Goal: Task Accomplishment & Management: Manage account settings

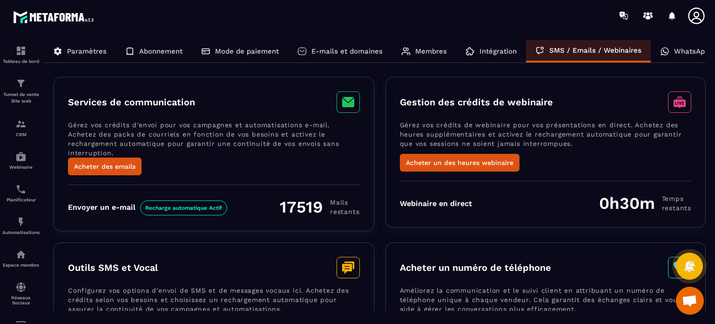
click at [358, 50] on p "E-mails et domaines" at bounding box center [346, 51] width 71 height 8
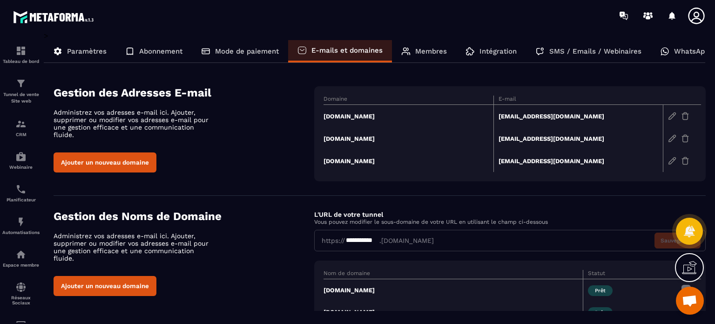
click at [355, 113] on td "[DOMAIN_NAME]" at bounding box center [409, 116] width 170 height 23
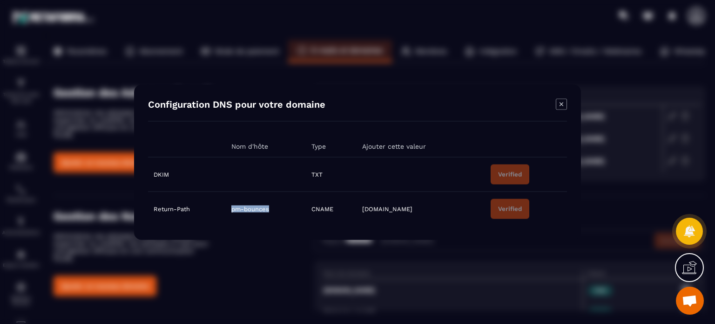
drag, startPoint x: 277, startPoint y: 210, endPoint x: 231, endPoint y: 213, distance: 45.3
click at [231, 213] on td "pm-bounces" at bounding box center [266, 208] width 80 height 34
click at [557, 105] on icon "Modal window" at bounding box center [561, 103] width 11 height 11
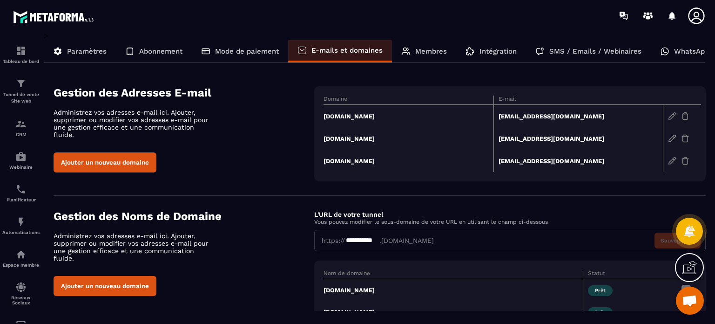
click at [242, 152] on div "Ajouter un nouveau domaine" at bounding box center [184, 162] width 261 height 20
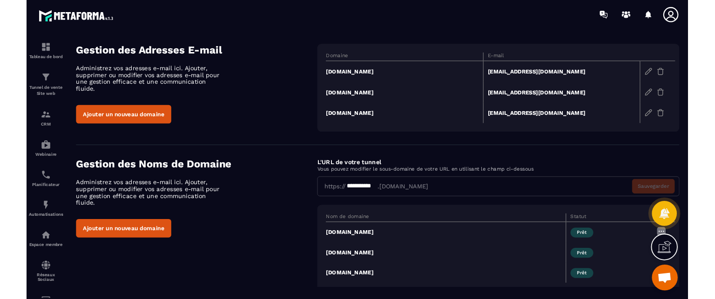
scroll to position [56, 0]
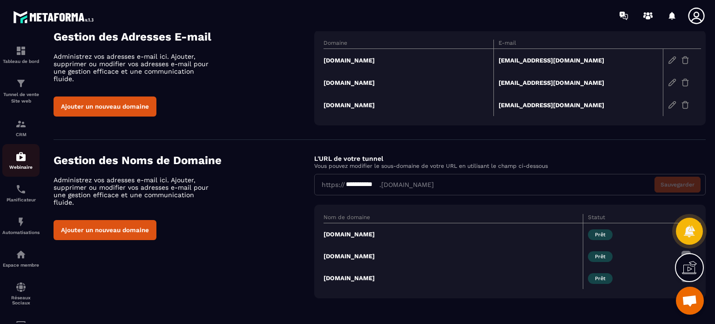
click at [7, 160] on div "Webinaire" at bounding box center [20, 160] width 37 height 19
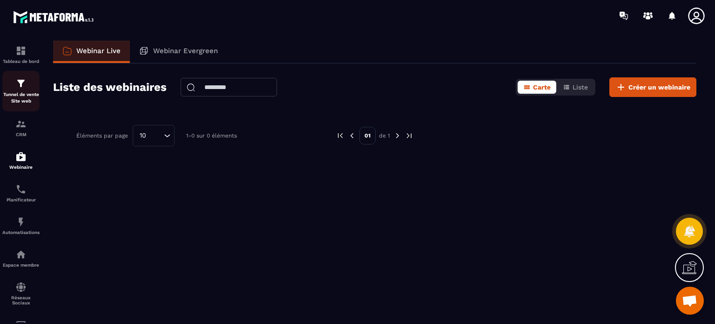
click at [23, 95] on p "Tunnel de vente Site web" at bounding box center [20, 97] width 37 height 13
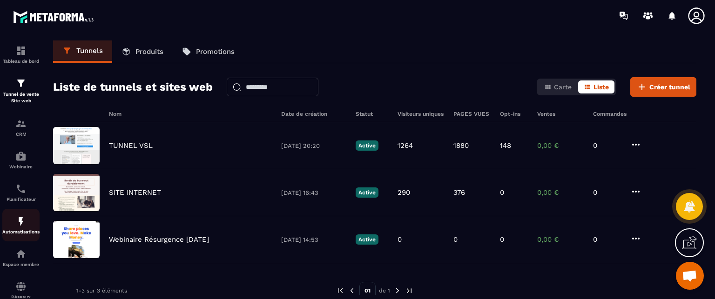
click at [13, 234] on p "Automatisations" at bounding box center [20, 232] width 37 height 5
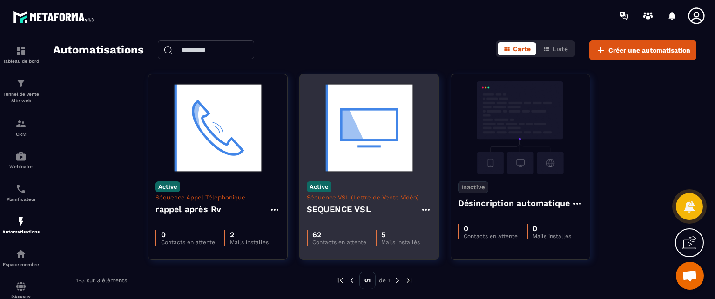
click at [364, 154] on img at bounding box center [369, 127] width 125 height 93
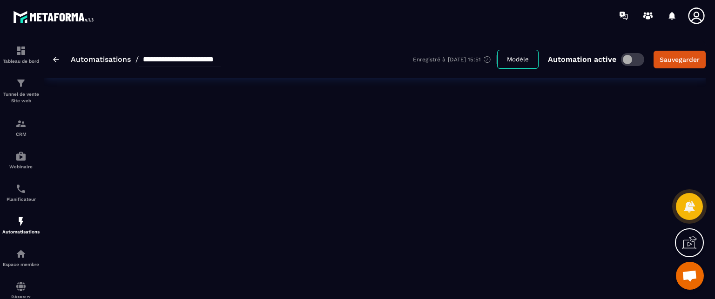
type input "**********"
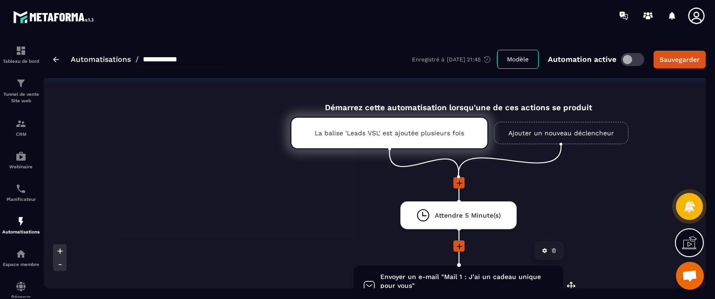
click at [466, 273] on span "Envoyer un e-mail "Mail 1 : J’ai un cadeau unique pour vous"" at bounding box center [467, 282] width 174 height 18
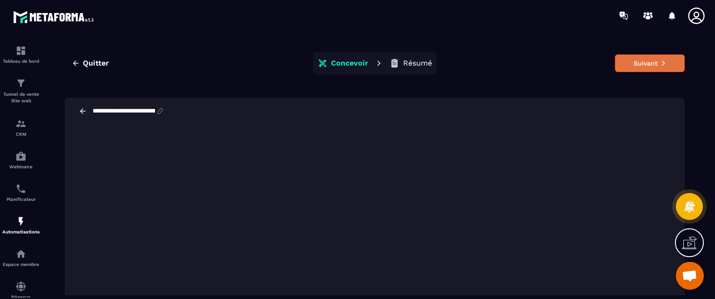
click at [627, 65] on button "Suivant" at bounding box center [650, 63] width 70 height 18
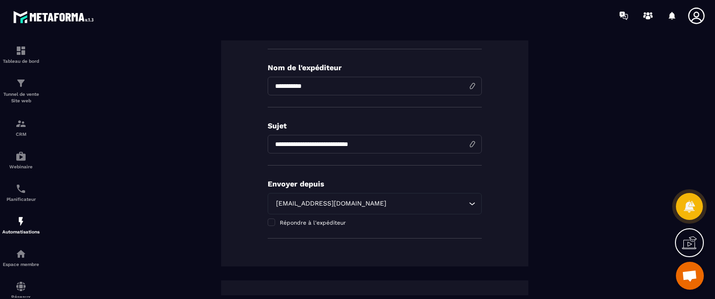
scroll to position [183, 0]
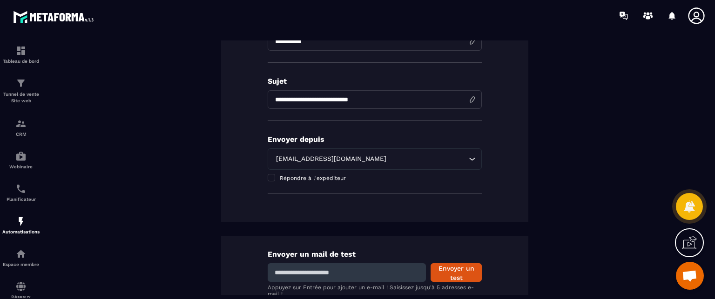
click at [356, 157] on div "[EMAIL_ADDRESS][DOMAIN_NAME]" at bounding box center [370, 159] width 195 height 10
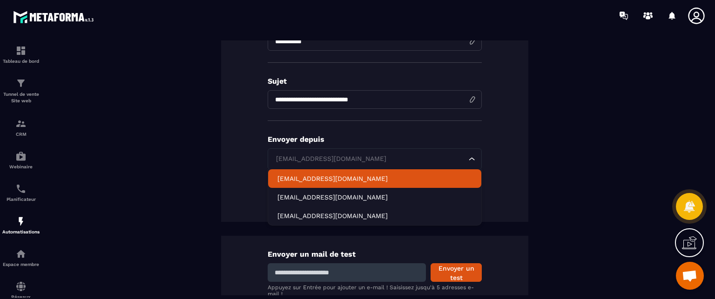
click at [305, 179] on p "[EMAIL_ADDRESS][DOMAIN_NAME]" at bounding box center [374, 178] width 195 height 9
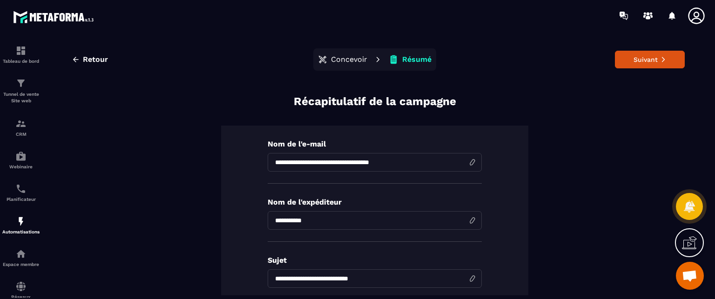
scroll to position [0, 0]
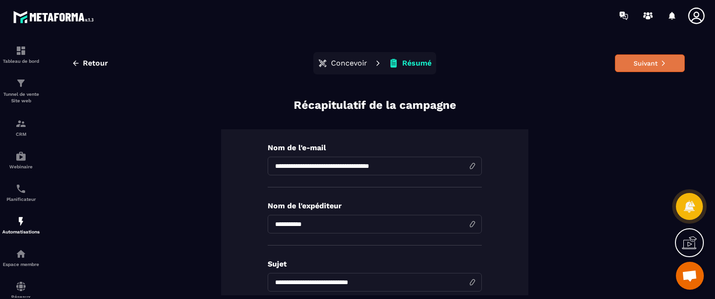
click at [662, 65] on icon at bounding box center [663, 63] width 3 height 5
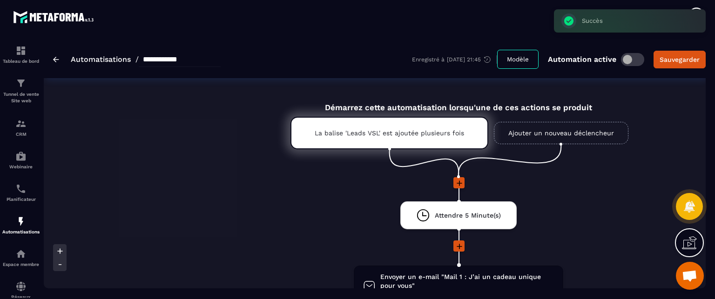
click at [585, 210] on li "Attendre 5 Minute(s) drag-arrow" at bounding box center [459, 221] width 830 height 39
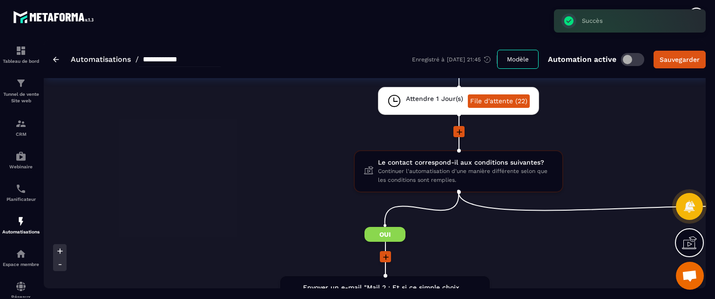
scroll to position [261, 0]
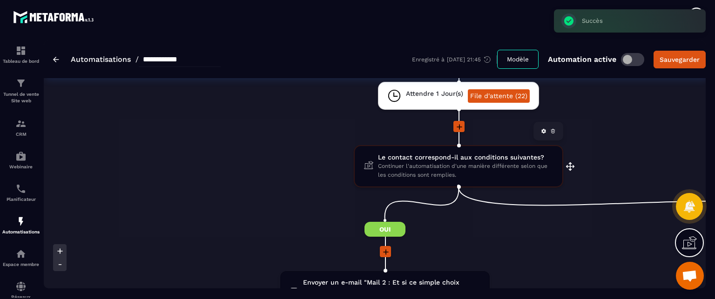
click at [438, 177] on span "Continuer l'automatisation d'une manière différente selon que les conditions so…" at bounding box center [465, 171] width 175 height 18
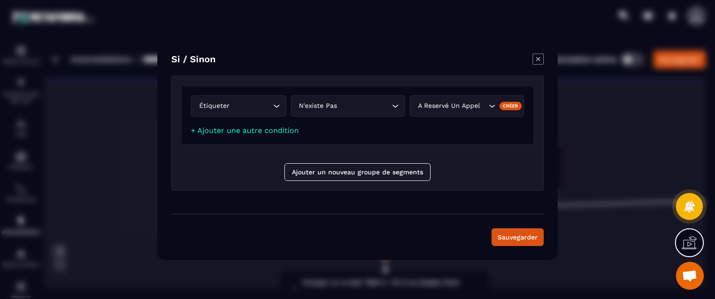
click at [533, 58] on icon "Modal window" at bounding box center [538, 59] width 11 height 11
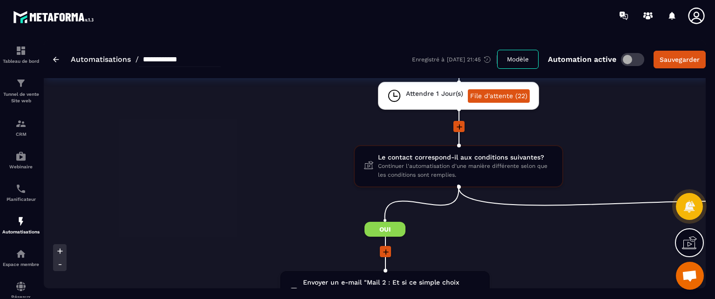
click at [609, 136] on li at bounding box center [459, 133] width 830 height 24
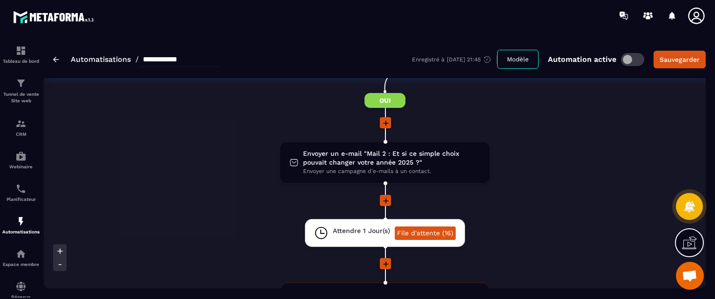
scroll to position [428, 0]
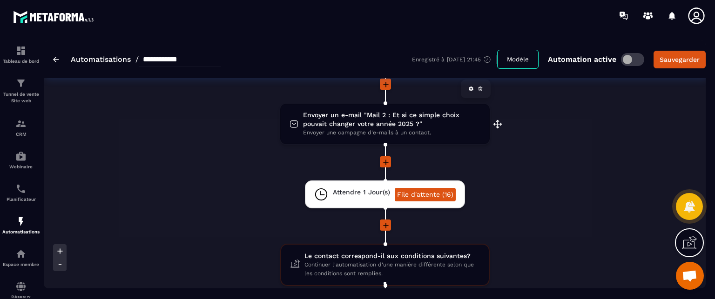
click at [408, 134] on span "Envoyer une campagne d'e-mails à un contact." at bounding box center [391, 132] width 177 height 9
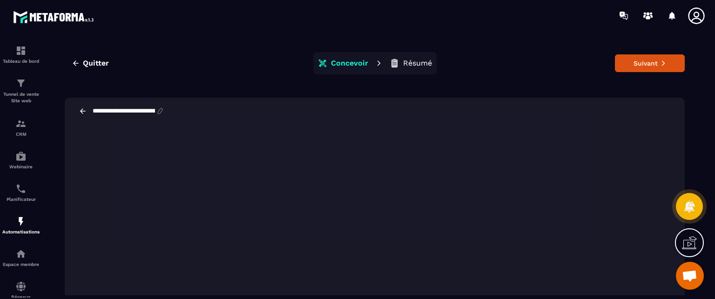
click at [398, 62] on button "Résumé" at bounding box center [411, 63] width 48 height 19
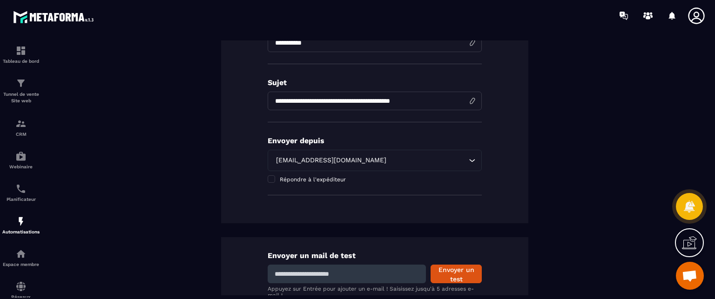
scroll to position [184, 0]
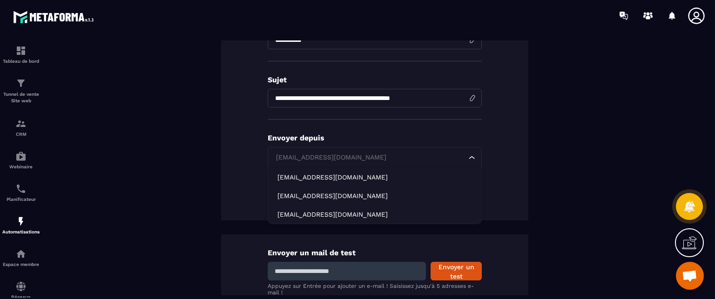
click at [299, 149] on div "[EMAIL_ADDRESS][DOMAIN_NAME] Loading..." at bounding box center [375, 157] width 214 height 21
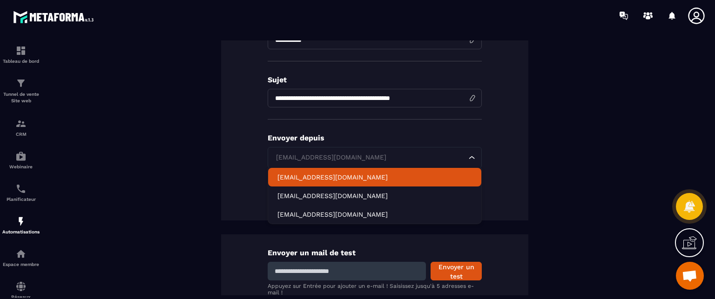
click at [292, 179] on p "[EMAIL_ADDRESS][DOMAIN_NAME]" at bounding box center [374, 177] width 195 height 9
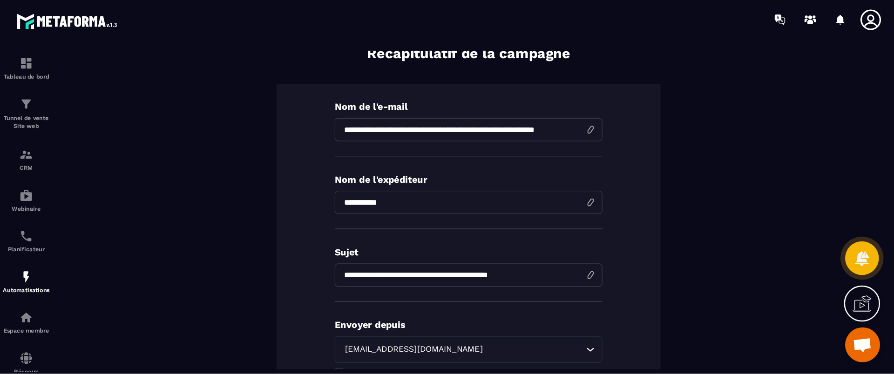
scroll to position [0, 0]
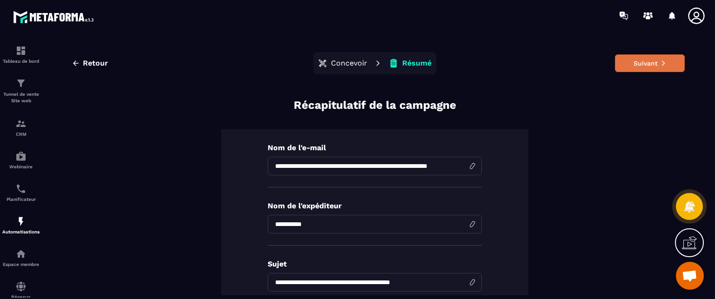
click at [645, 66] on button "Suivant" at bounding box center [650, 63] width 70 height 18
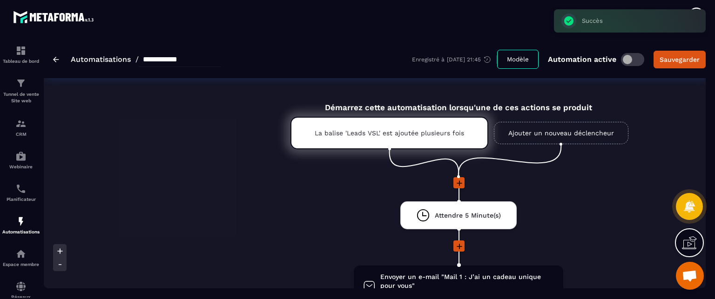
click at [695, 9] on icon at bounding box center [696, 16] width 19 height 19
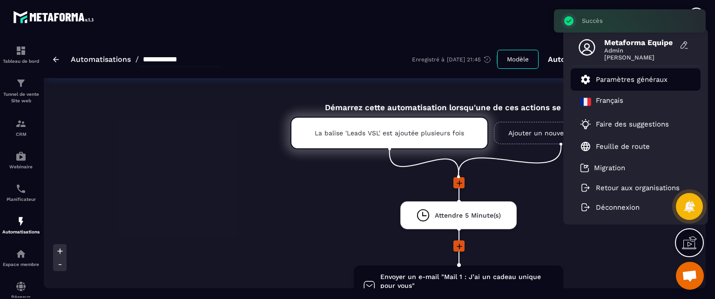
click at [639, 78] on p "Paramètres généraux" at bounding box center [632, 79] width 72 height 8
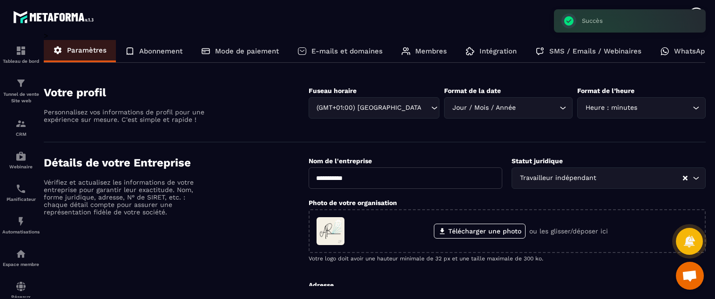
click at [356, 53] on p "E-mails et domaines" at bounding box center [346, 51] width 71 height 8
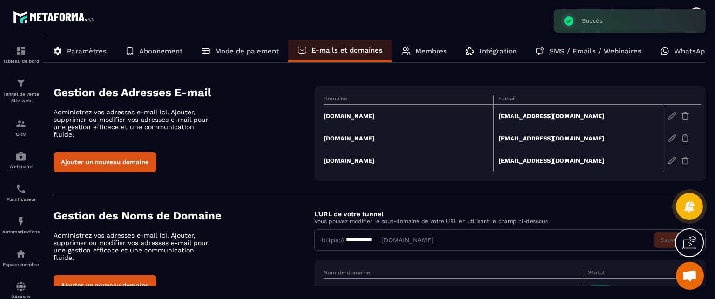
click at [260, 152] on div "Ajouter un nouveau domaine" at bounding box center [184, 162] width 261 height 20
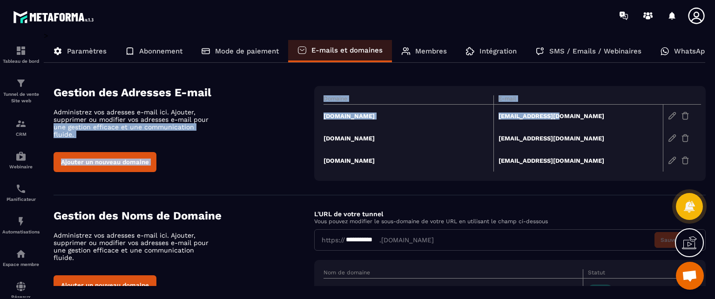
drag, startPoint x: 302, startPoint y: 118, endPoint x: 565, endPoint y: 114, distance: 263.5
click at [565, 114] on div "Gestion des Adresses E-mail Administrez vos adresses e-mail ici. Ajouter, suppr…" at bounding box center [380, 133] width 652 height 95
click at [250, 142] on div "Gestion des Adresses E-mail Administrez vos adresses e-mail ici. Ajouter, suppr…" at bounding box center [184, 129] width 261 height 86
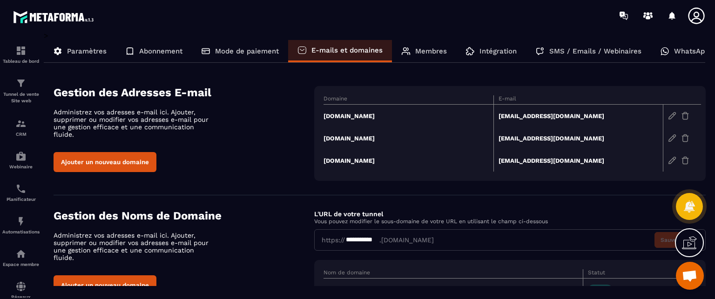
click at [236, 152] on div "Ajouter un nouveau domaine" at bounding box center [184, 162] width 261 height 20
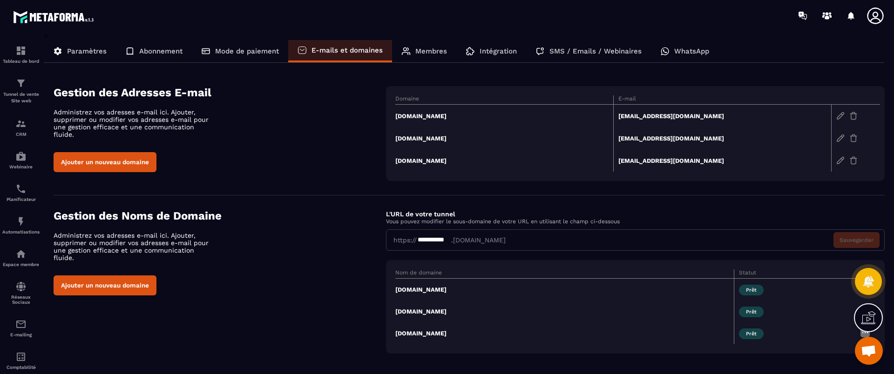
drag, startPoint x: 579, startPoint y: 1, endPoint x: 229, endPoint y: 230, distance: 418.1
click at [229, 230] on div "Gestion des Noms de Domaine Administrez vos adresses e-mail ici. Ajouter, suppr…" at bounding box center [220, 253] width 332 height 86
click at [16, 323] on div "E-mailing" at bounding box center [20, 328] width 37 height 19
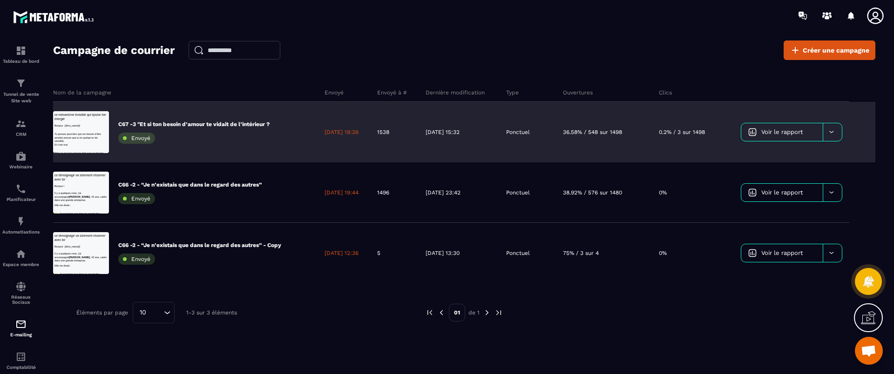
click at [715, 127] on div at bounding box center [832, 132] width 19 height 18
click at [715, 156] on span "Dupliquer le campagne" at bounding box center [785, 155] width 68 height 7
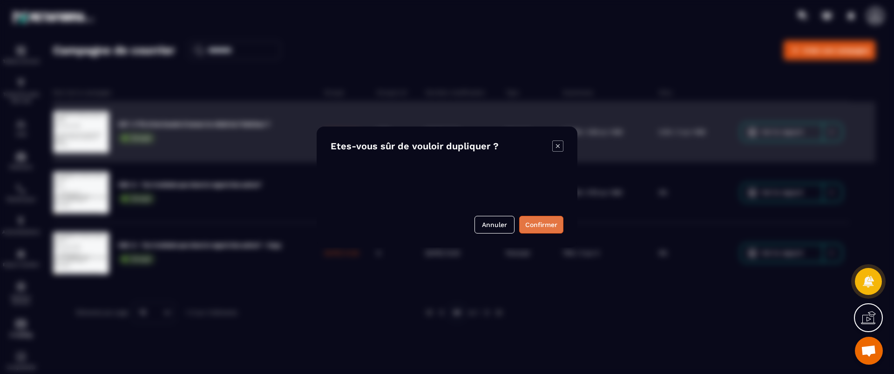
click at [539, 226] on button "Confirmer" at bounding box center [541, 225] width 44 height 18
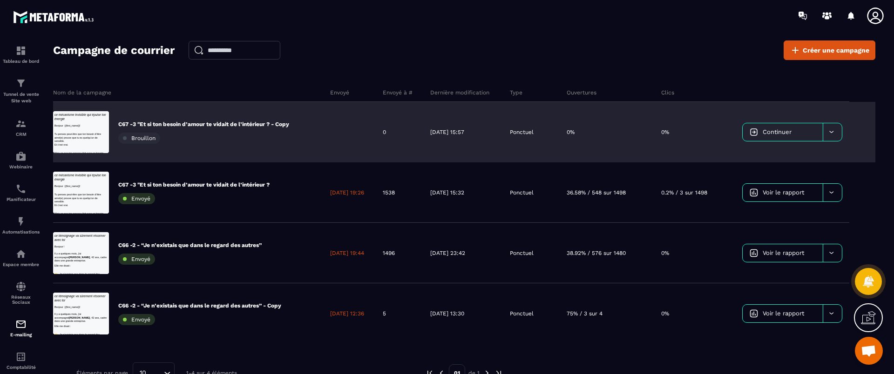
click at [240, 121] on p "C67 -3 "Et si ton besoin d’amour te vidait de l’intérieur ? - Copy" at bounding box center [203, 124] width 171 height 7
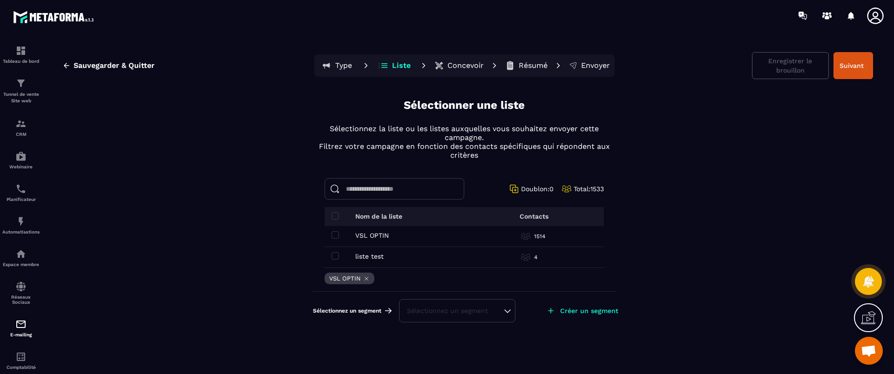
click at [553, 65] on div "Type Liste Concevoir Résumé Envoyer" at bounding box center [464, 65] width 300 height 22
click at [534, 61] on p "Résumé" at bounding box center [533, 65] width 29 height 9
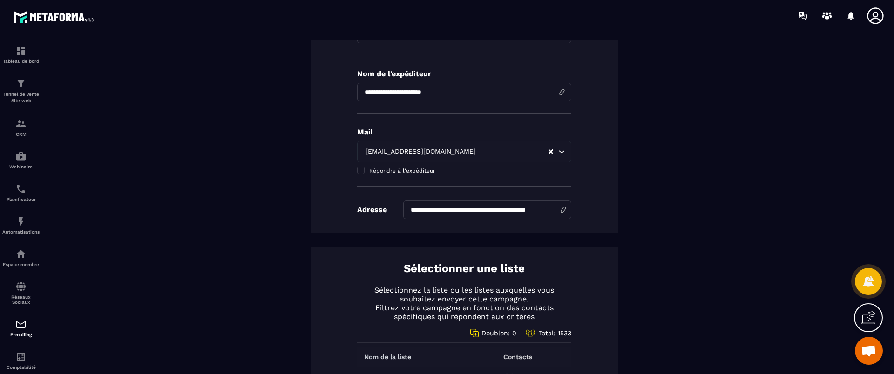
scroll to position [205, 0]
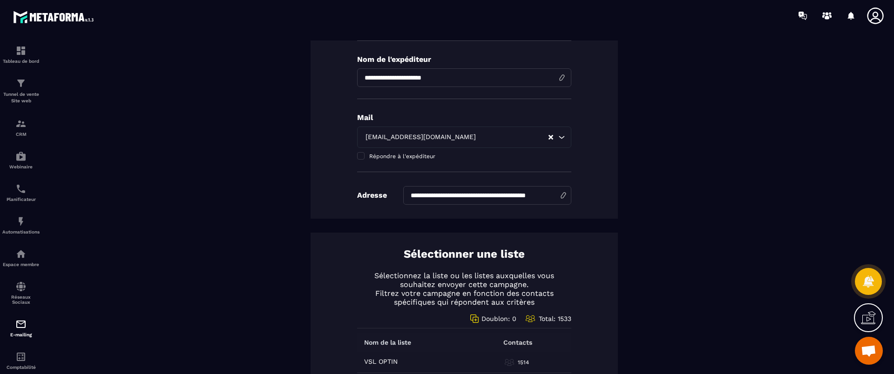
click at [478, 138] on input "Search for option" at bounding box center [513, 137] width 70 height 10
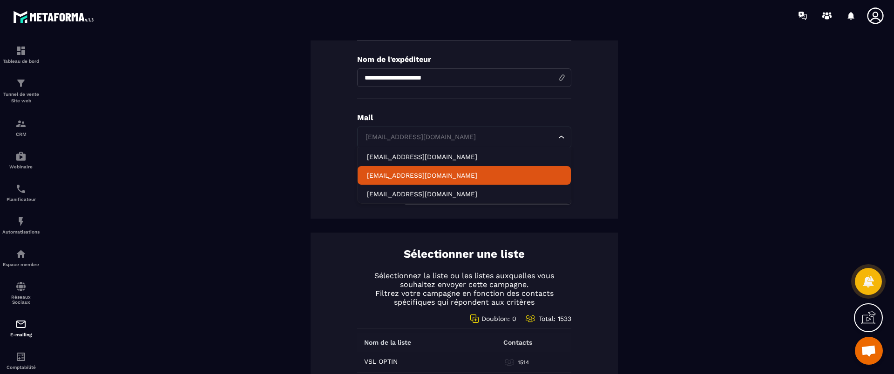
click at [367, 174] on p "[EMAIL_ADDRESS][DOMAIN_NAME]" at bounding box center [464, 175] width 195 height 9
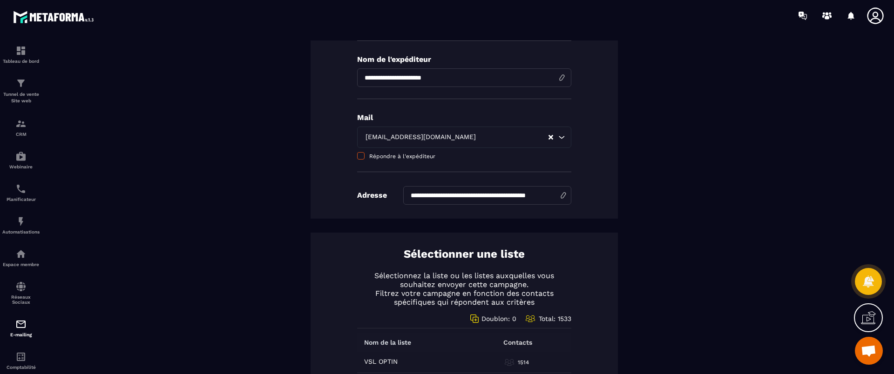
click at [357, 155] on span at bounding box center [360, 155] width 7 height 7
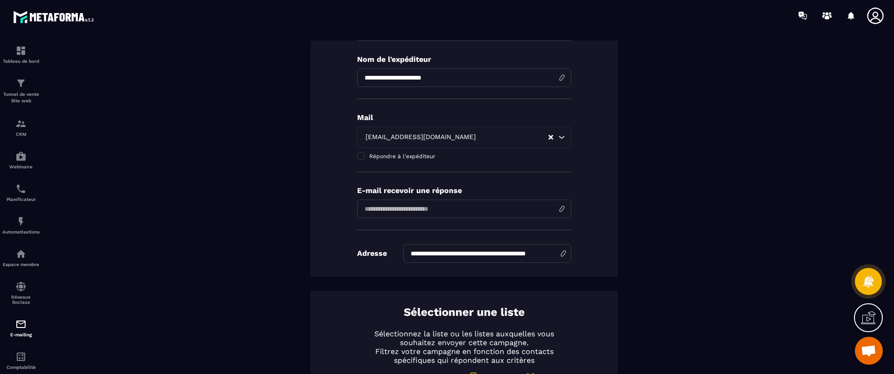
click at [374, 211] on input "email" at bounding box center [464, 209] width 214 height 19
type input "*"
type input "**********"
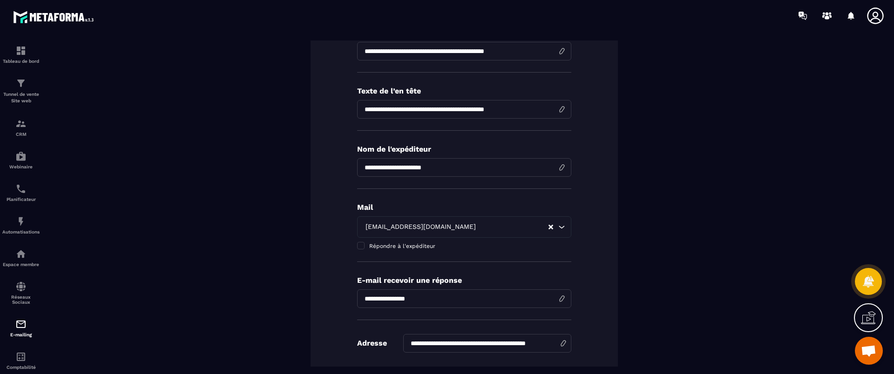
scroll to position [0, 0]
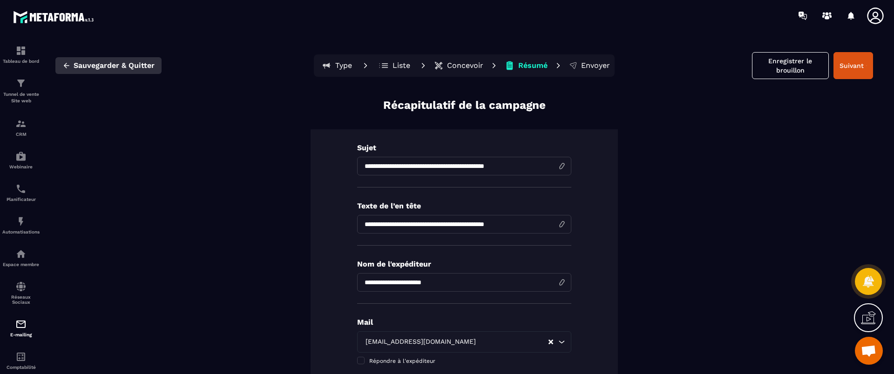
click at [119, 63] on span "Sauvegarder & Quitter" at bounding box center [114, 65] width 81 height 9
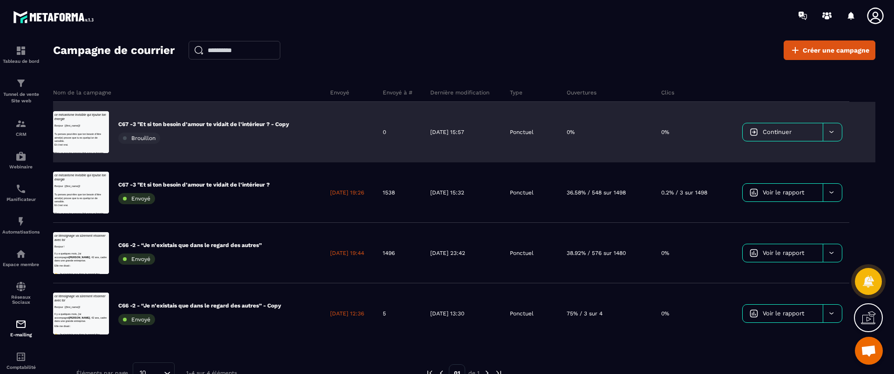
click at [715, 128] on div at bounding box center [832, 132] width 19 height 18
click at [715, 157] on span "Supprimer le campaign" at bounding box center [785, 155] width 67 height 7
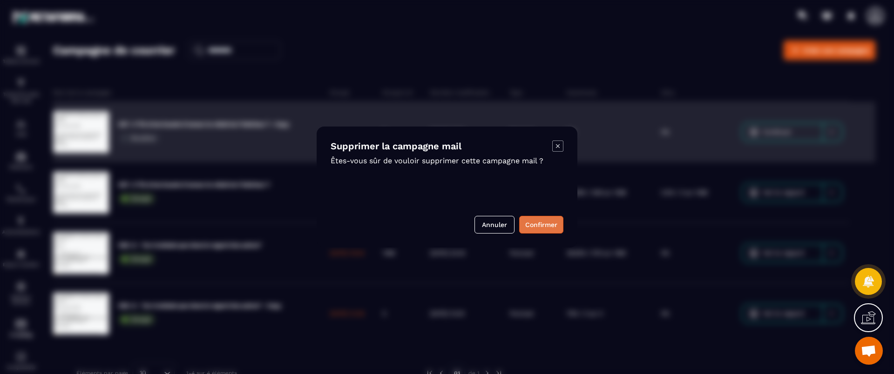
click at [541, 221] on button "Confirmer" at bounding box center [541, 225] width 44 height 18
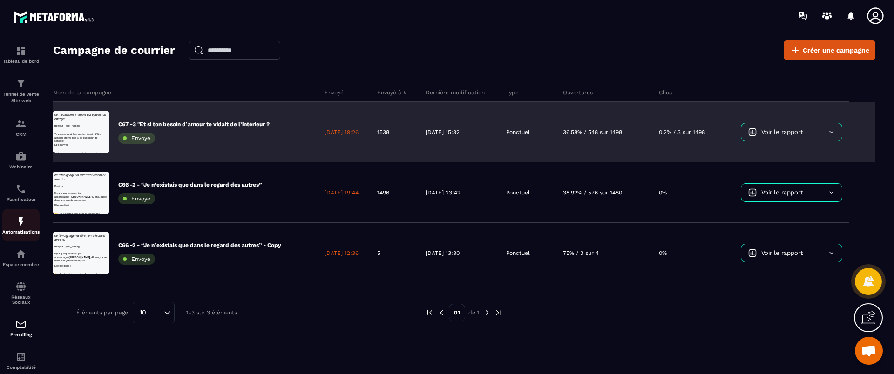
click at [21, 222] on img at bounding box center [20, 221] width 11 height 11
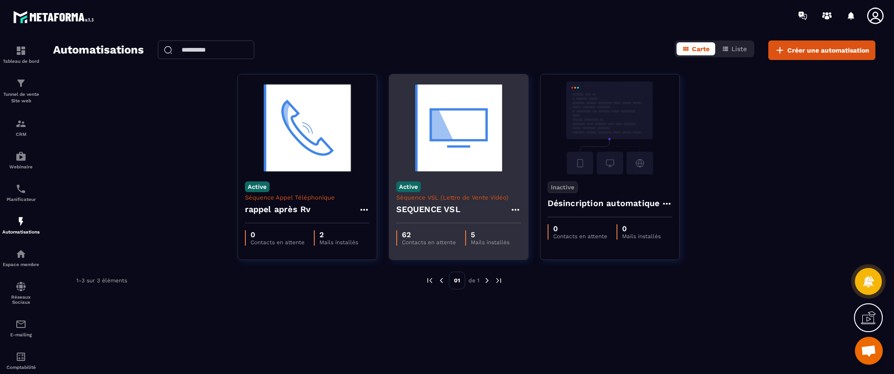
click at [462, 146] on img at bounding box center [458, 127] width 125 height 93
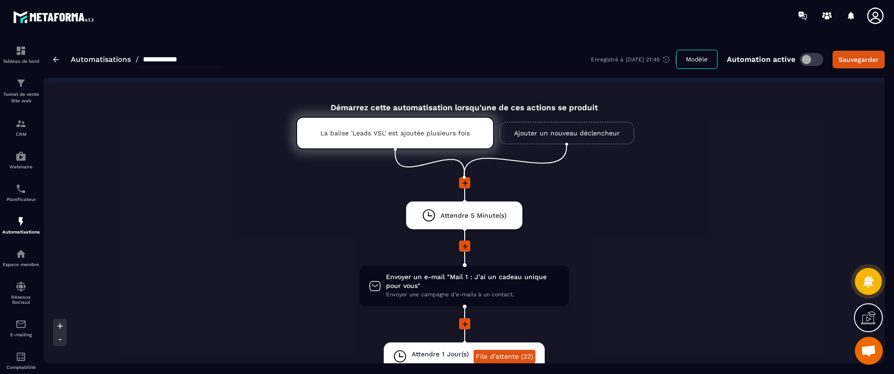
click at [617, 212] on li "Attendre 5 Minute(s) drag-arrow" at bounding box center [464, 221] width 841 height 39
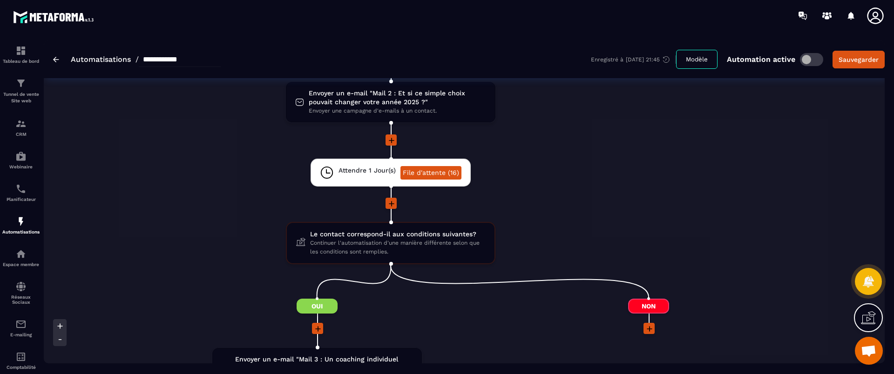
scroll to position [535, 0]
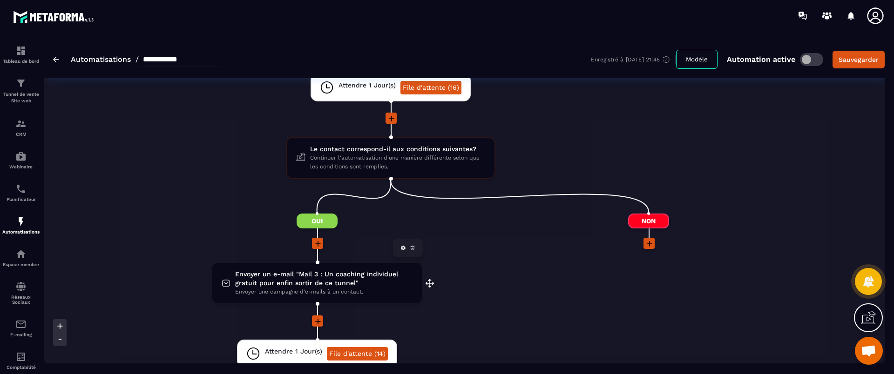
click at [295, 284] on span "Envoyer un e-mail "Mail 3 : Un coaching individuel gratuit pour enfin sortir de…" at bounding box center [323, 279] width 177 height 18
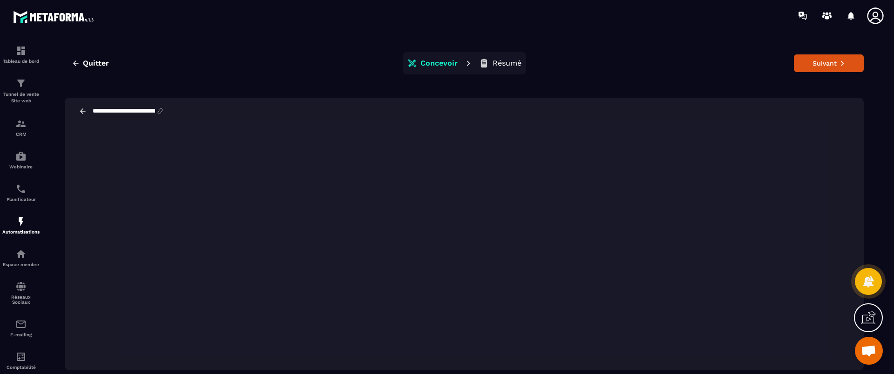
click at [504, 63] on p "Résumé" at bounding box center [507, 63] width 29 height 9
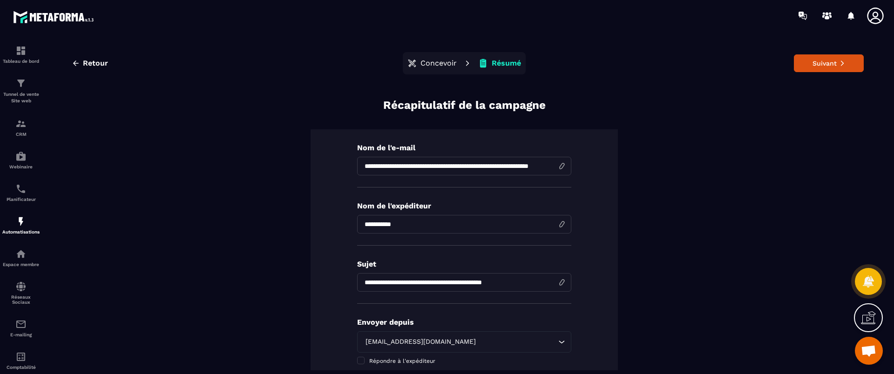
click at [414, 323] on div "[EMAIL_ADDRESS][DOMAIN_NAME]" at bounding box center [459, 342] width 195 height 10
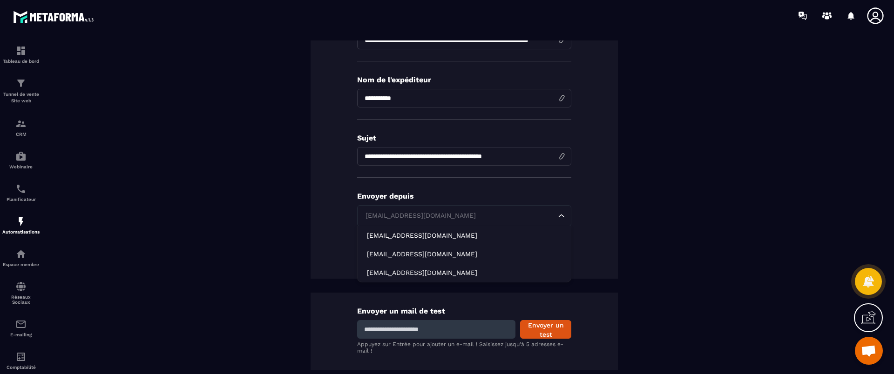
scroll to position [130, 0]
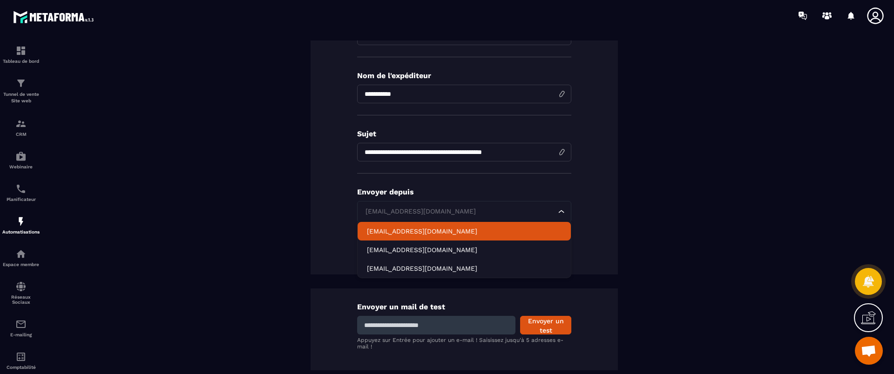
click at [419, 231] on p "[EMAIL_ADDRESS][DOMAIN_NAME]" at bounding box center [464, 231] width 195 height 9
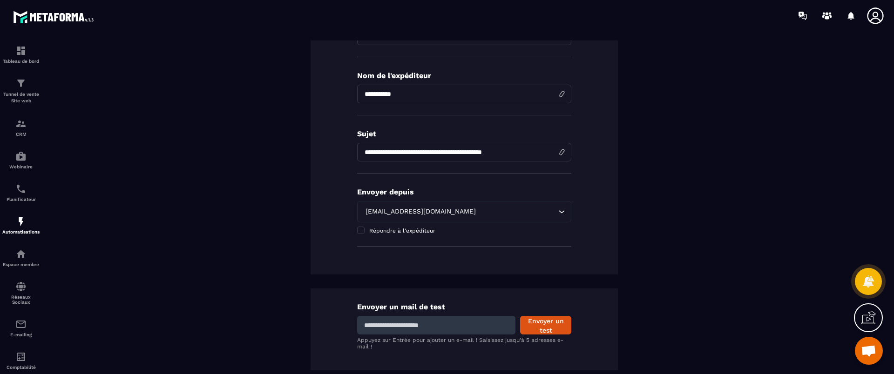
scroll to position [0, 0]
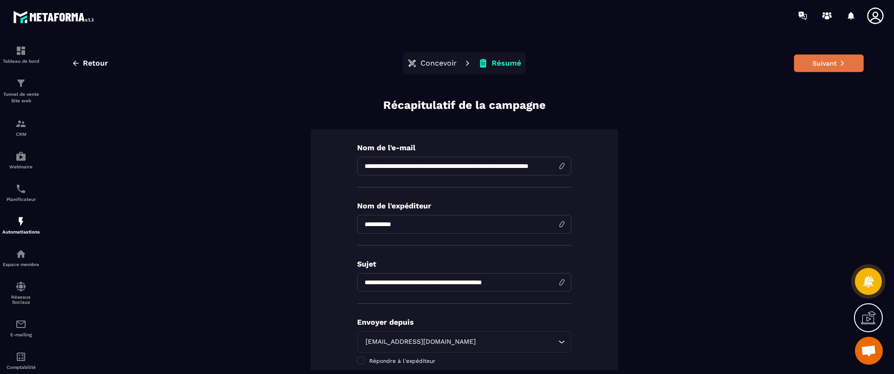
click at [715, 63] on button "Suivant" at bounding box center [829, 63] width 70 height 18
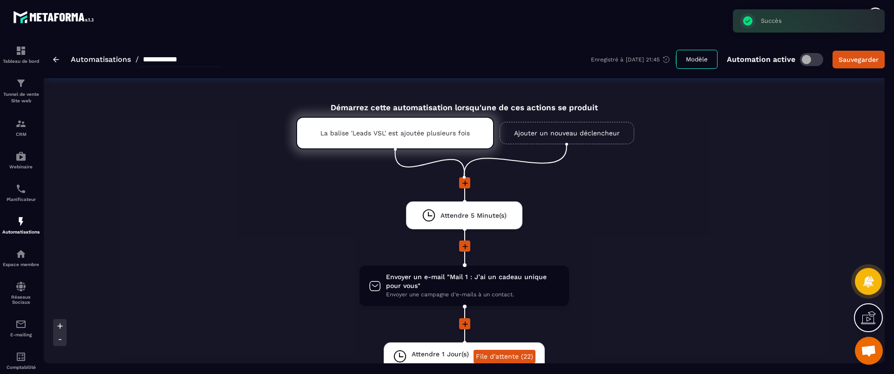
click at [654, 292] on li "Envoyer un e-mail "Mail 1 : J’ai un cadeau unique pour vous" Envoyer une campag…" at bounding box center [464, 292] width 841 height 54
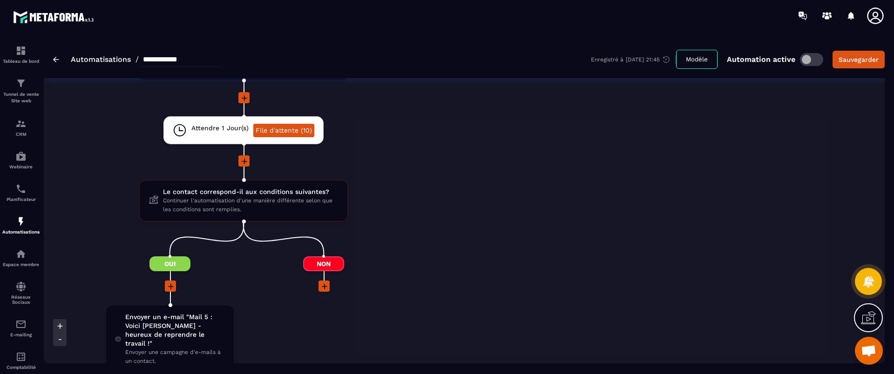
scroll to position [1020, 0]
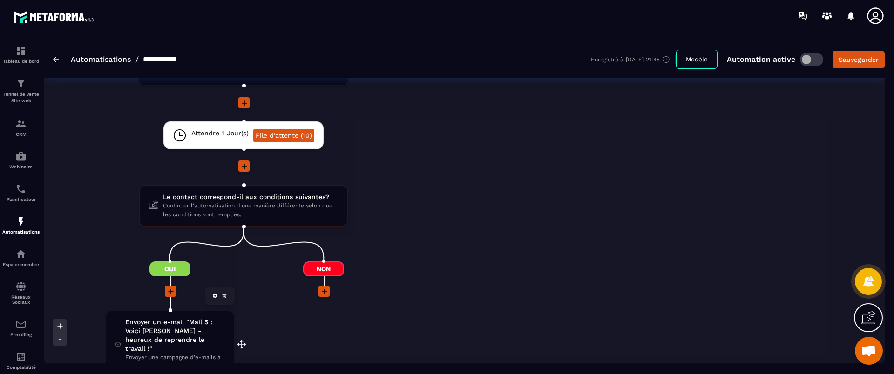
click at [180, 323] on span "Envoyer un e-mail "Mail 5 : Voici [PERSON_NAME] - heureux de reprendre le trava…" at bounding box center [174, 335] width 99 height 35
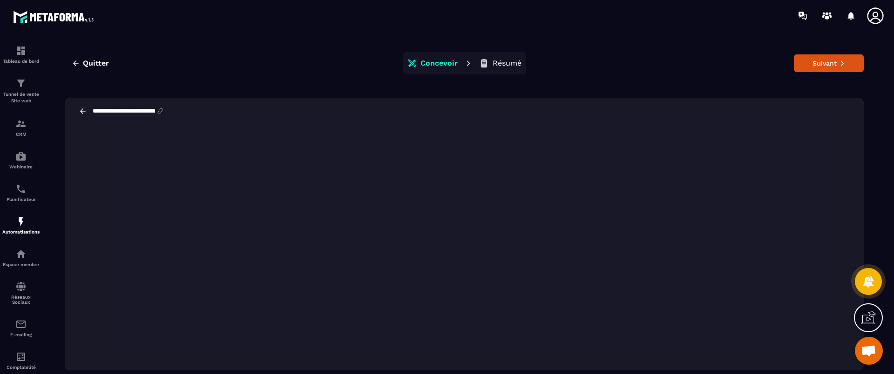
click at [501, 60] on p "Résumé" at bounding box center [507, 63] width 29 height 9
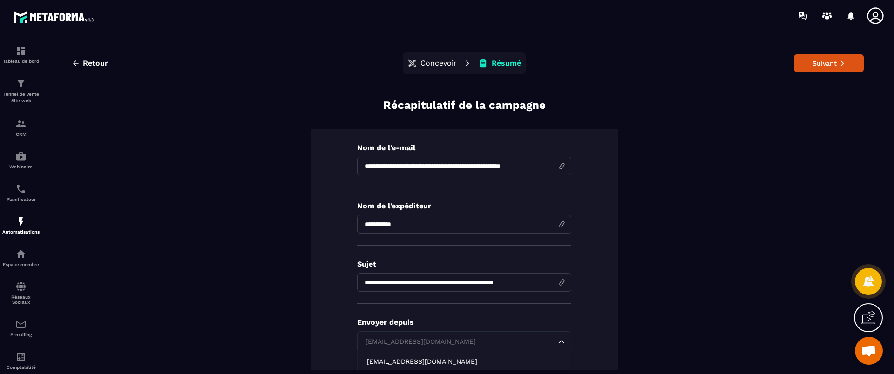
click at [397, 323] on div "[EMAIL_ADDRESS][DOMAIN_NAME]" at bounding box center [459, 342] width 195 height 10
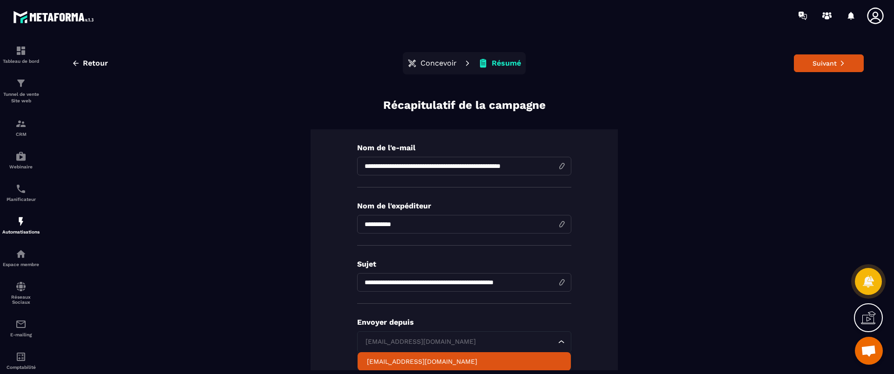
click at [381, 323] on p "[EMAIL_ADDRESS][DOMAIN_NAME]" at bounding box center [464, 361] width 195 height 9
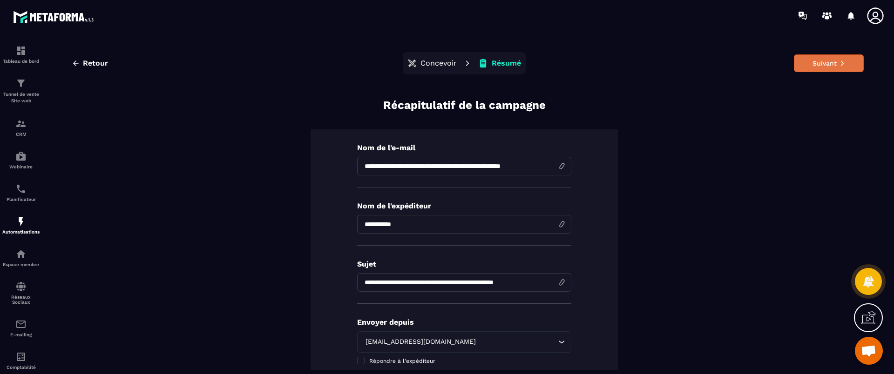
click at [715, 69] on button "Suivant" at bounding box center [829, 63] width 70 height 18
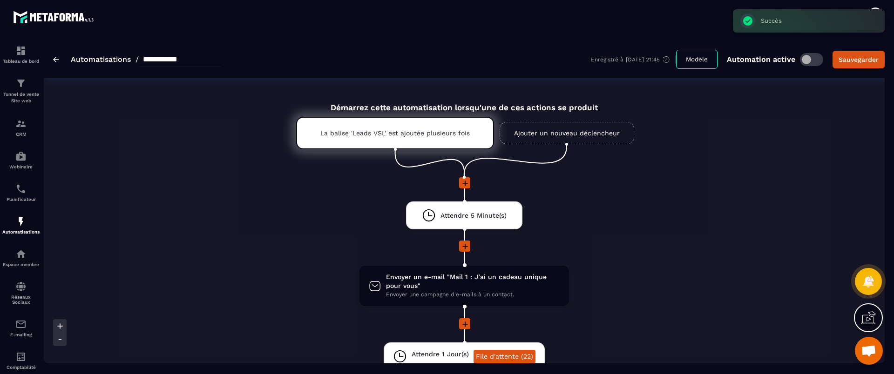
click at [666, 190] on li at bounding box center [464, 189] width 841 height 24
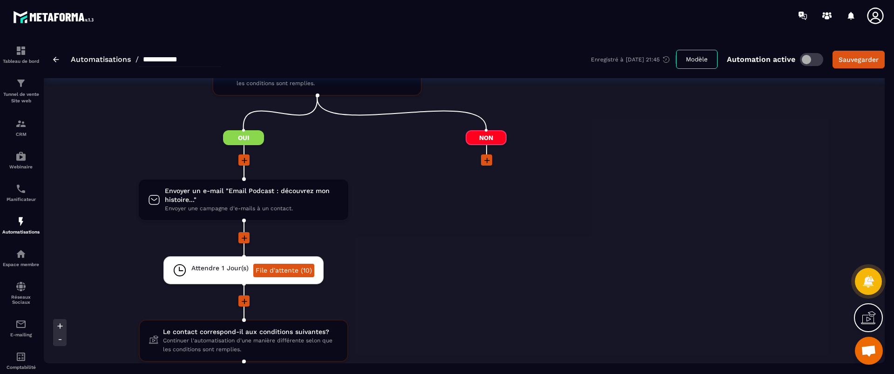
scroll to position [885, 0]
click at [208, 200] on span "Envoyer un e-mail "Email Podcast : découvrez mon histoire..."" at bounding box center [252, 196] width 174 height 18
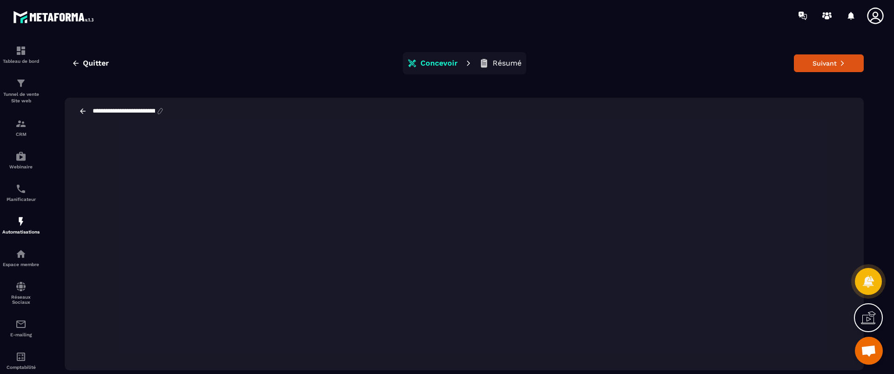
click at [514, 64] on p "Résumé" at bounding box center [507, 63] width 29 height 9
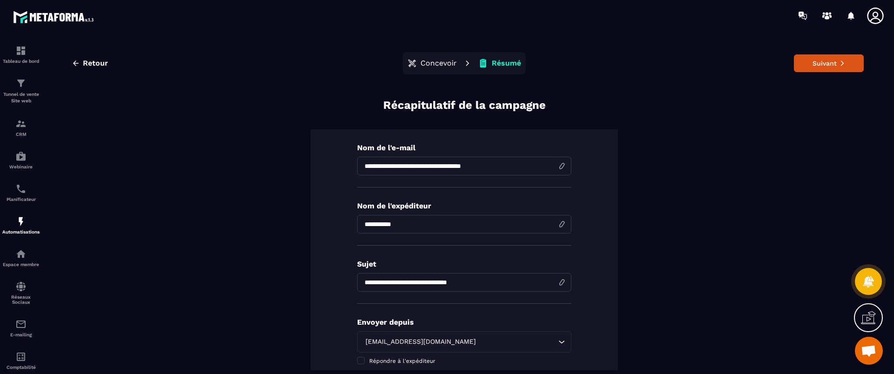
click at [370, 323] on div "[EMAIL_ADDRESS][DOMAIN_NAME]" at bounding box center [459, 342] width 195 height 10
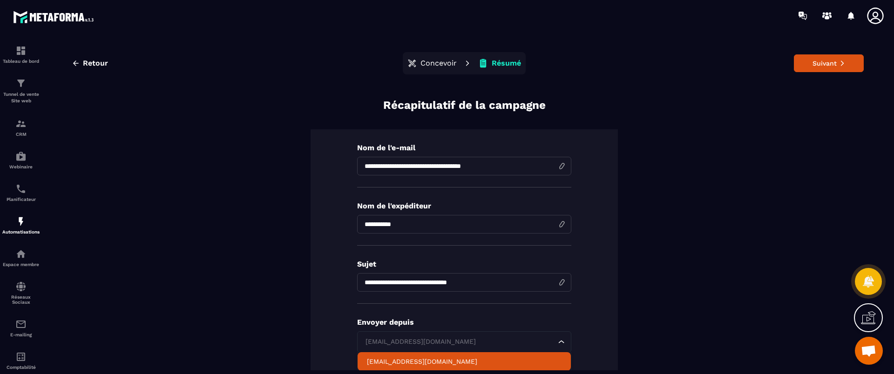
click at [368, 323] on p "[EMAIL_ADDRESS][DOMAIN_NAME]" at bounding box center [464, 361] width 195 height 9
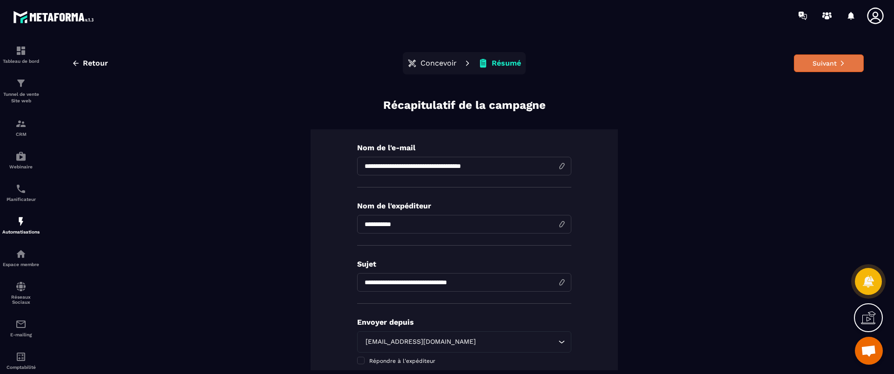
click at [715, 58] on button "Suivant" at bounding box center [829, 63] width 70 height 18
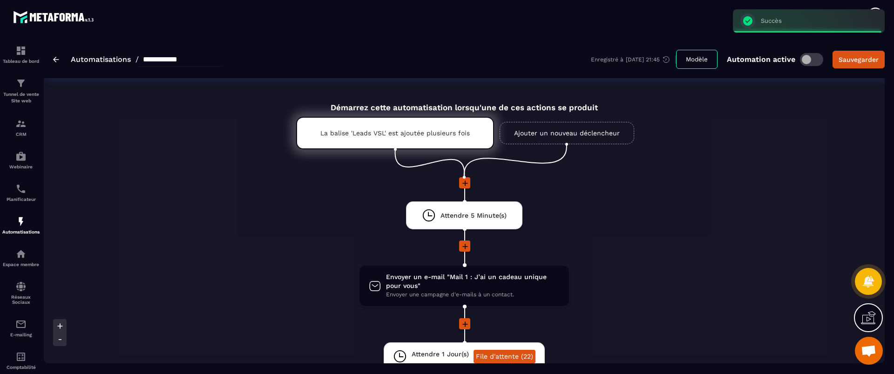
click at [621, 287] on li "Envoyer un e-mail "Mail 1 : J’ai un cadeau unique pour vous" Envoyer une campag…" at bounding box center [464, 292] width 841 height 54
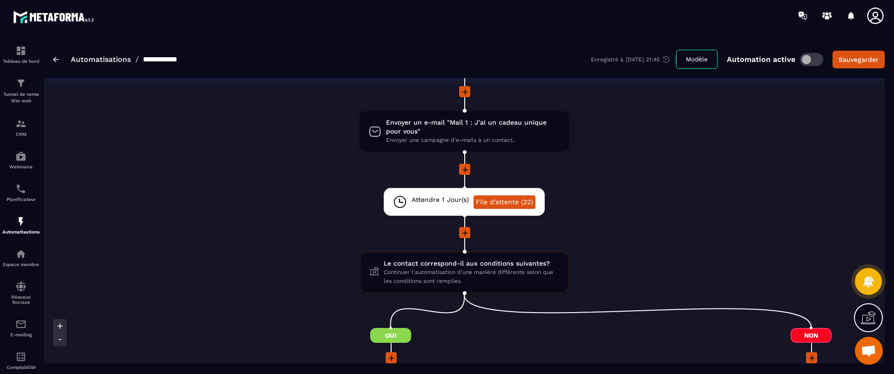
scroll to position [163, 0]
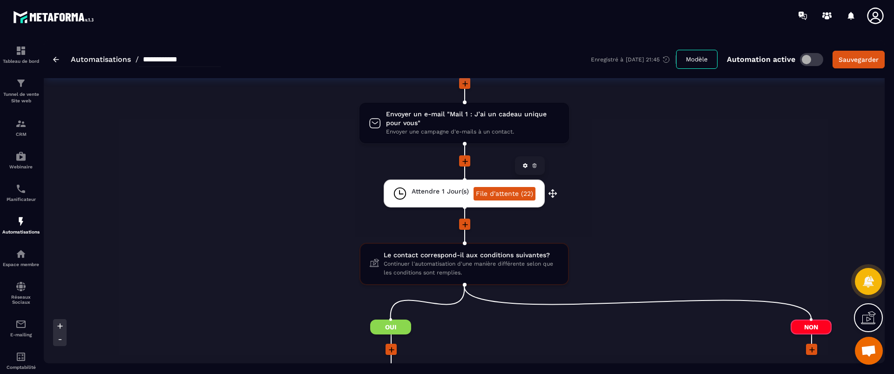
click at [510, 194] on link "File d'attente (22)" at bounding box center [504, 194] width 62 height 14
click at [619, 209] on li "Attendre 1 Jour(s) File d'attente (22) drag-arrow" at bounding box center [464, 199] width 841 height 39
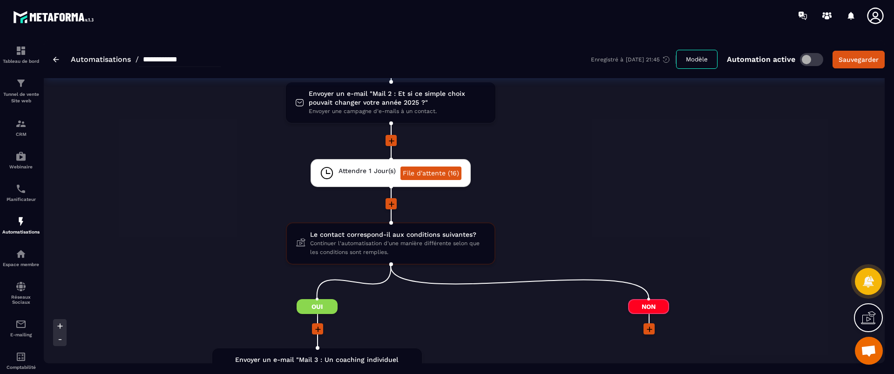
scroll to position [466, 0]
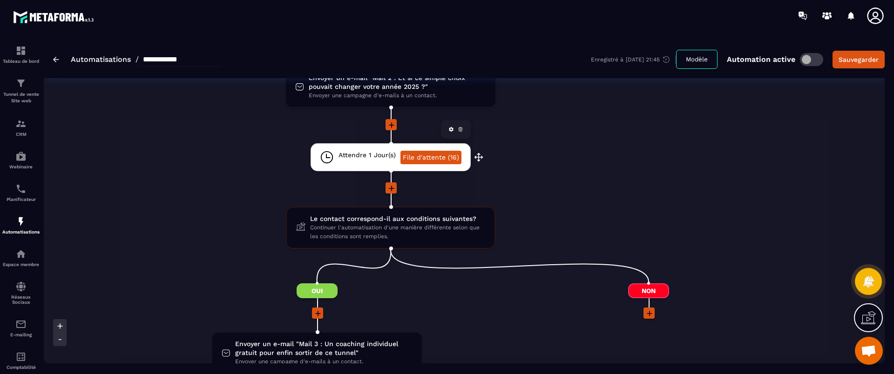
click at [434, 156] on link "File d'attente (16)" at bounding box center [430, 158] width 61 height 14
click at [211, 154] on li "Attendre 1 Jour(s) File d'attente (16) drag-arrow" at bounding box center [390, 162] width 663 height 39
click at [19, 123] on img at bounding box center [20, 123] width 11 height 11
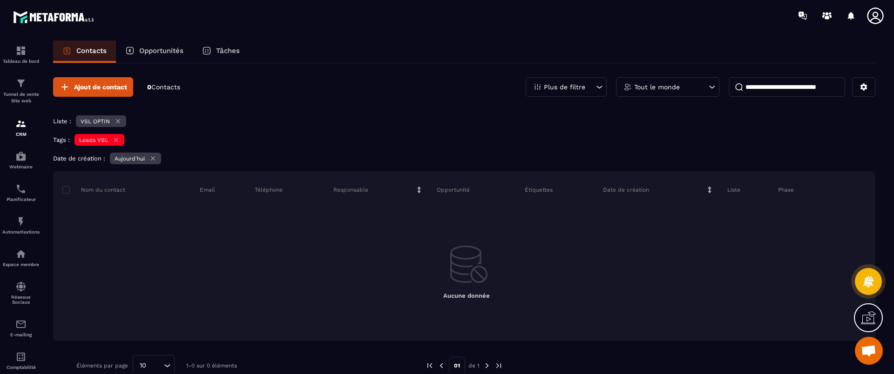
click at [115, 120] on icon at bounding box center [118, 121] width 7 height 7
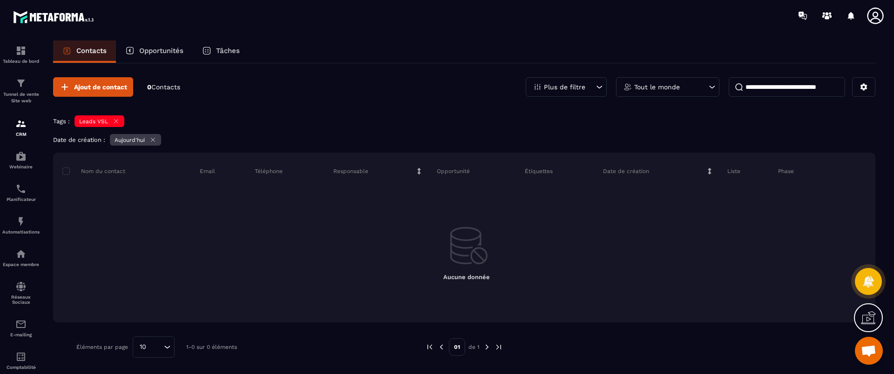
click at [118, 121] on icon at bounding box center [116, 121] width 7 height 7
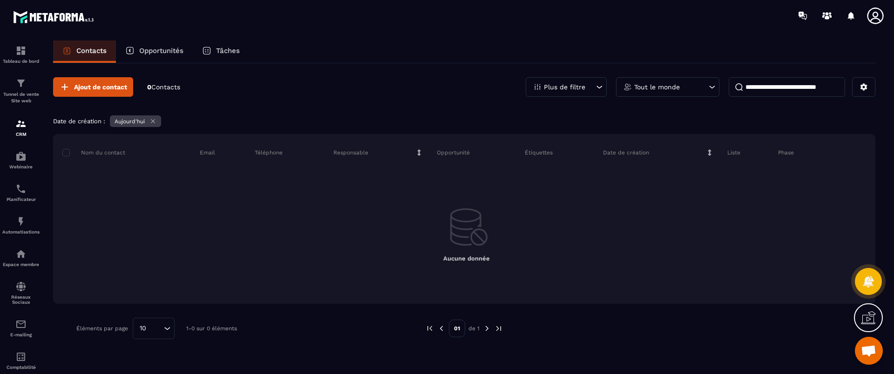
click at [154, 119] on icon at bounding box center [152, 121] width 7 height 7
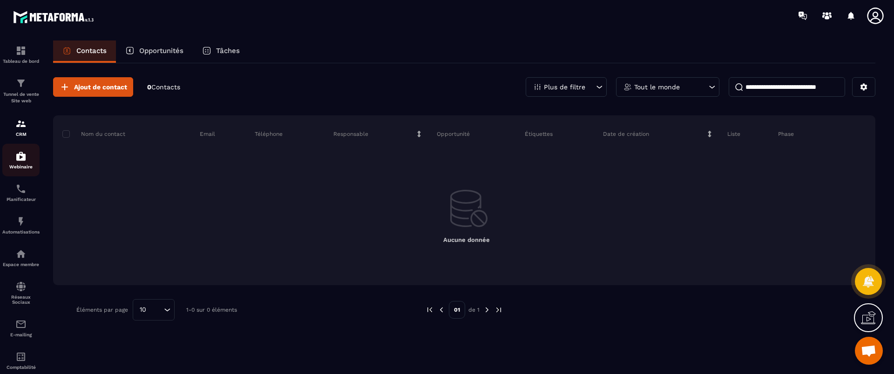
click at [20, 168] on p "Webinaire" at bounding box center [20, 166] width 37 height 5
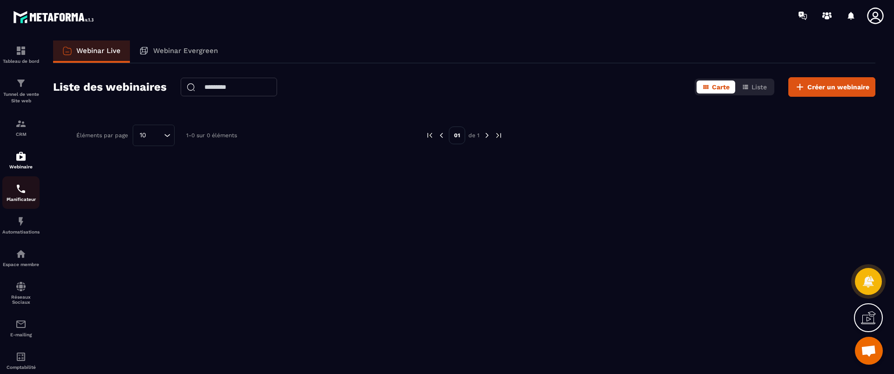
click at [26, 198] on p "Planificateur" at bounding box center [20, 199] width 37 height 5
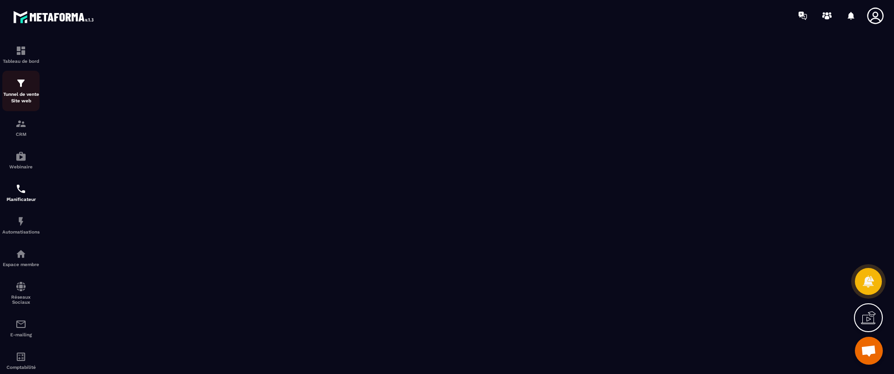
click at [25, 89] on div "Tunnel de vente Site web" at bounding box center [20, 91] width 37 height 27
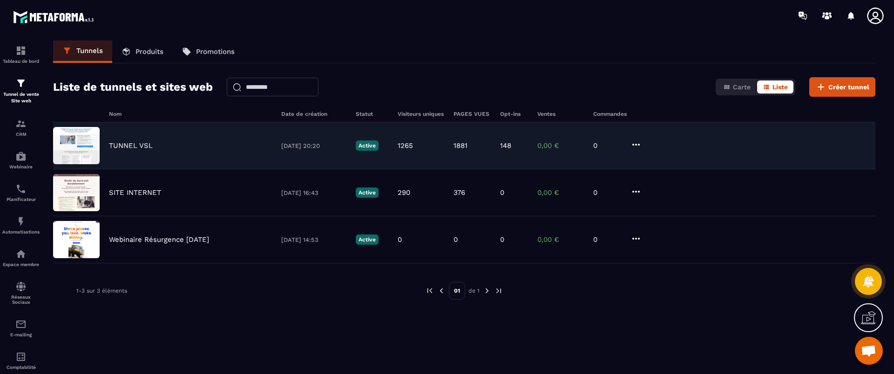
click at [135, 148] on p "TUNNEL VSL" at bounding box center [131, 146] width 44 height 8
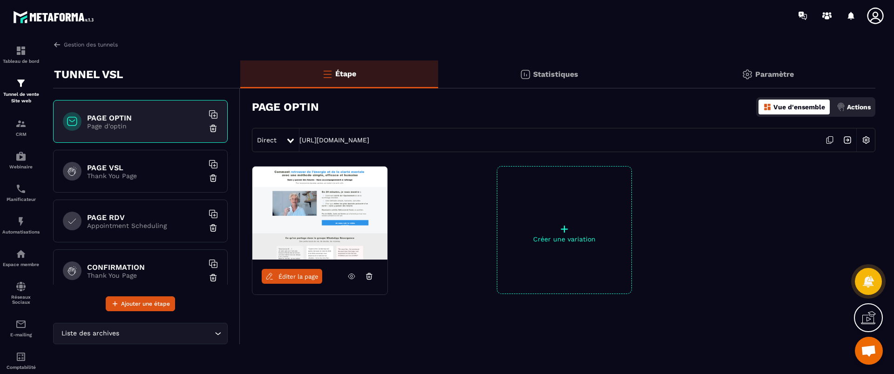
click at [146, 216] on h6 "PAGE RDV" at bounding box center [145, 217] width 116 height 9
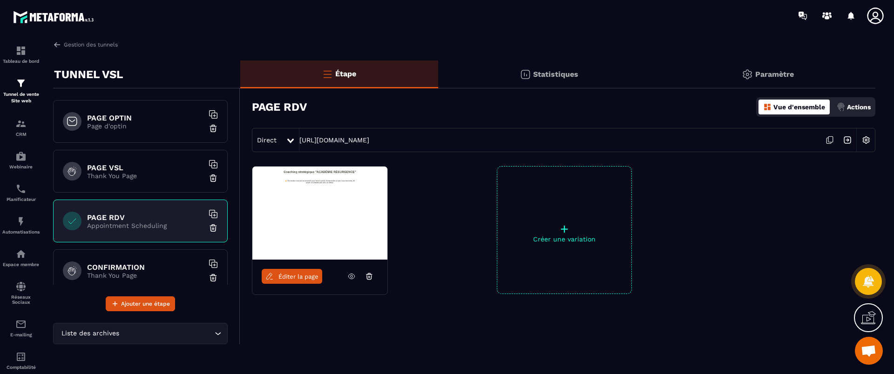
scroll to position [64, 0]
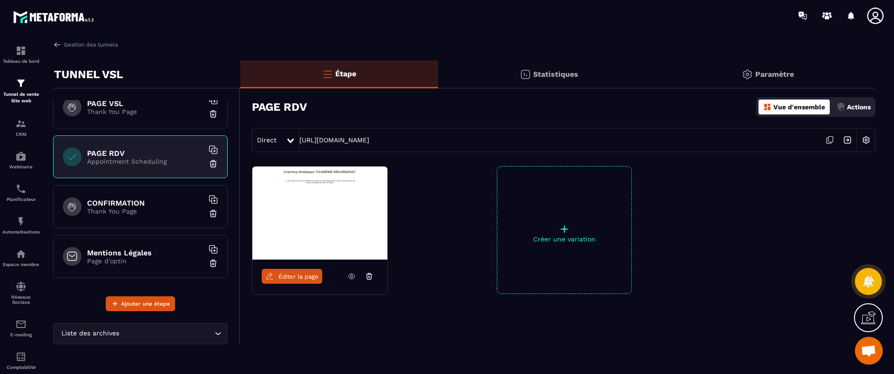
click at [131, 209] on p "Thank You Page" at bounding box center [145, 211] width 116 height 7
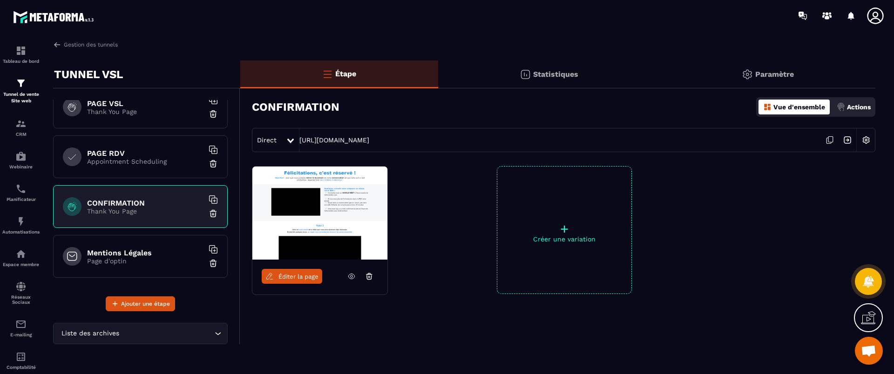
click at [144, 110] on p "Thank You Page" at bounding box center [145, 111] width 116 height 7
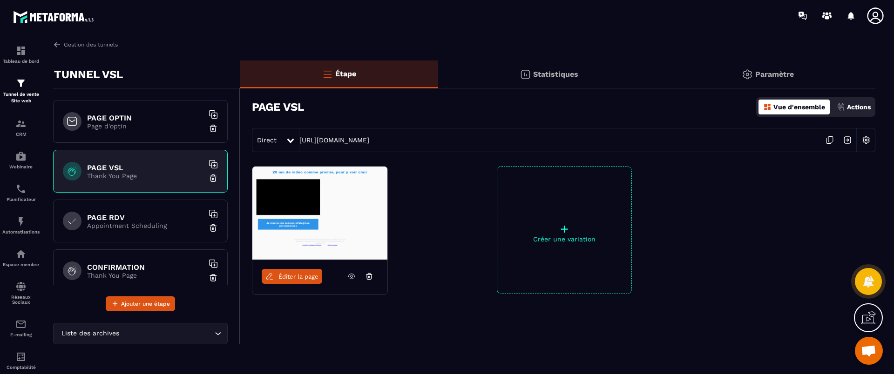
click at [330, 143] on link "[URL][DOMAIN_NAME]" at bounding box center [334, 139] width 70 height 7
click at [135, 128] on p "Page d'optin" at bounding box center [145, 125] width 116 height 7
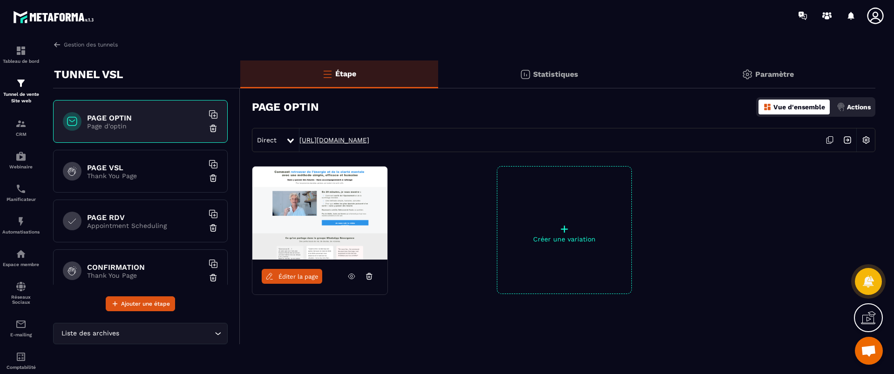
click at [369, 142] on link "[URL][DOMAIN_NAME]" at bounding box center [334, 139] width 70 height 7
click at [271, 280] on icon at bounding box center [269, 276] width 8 height 8
